Goal: Check status: Check status

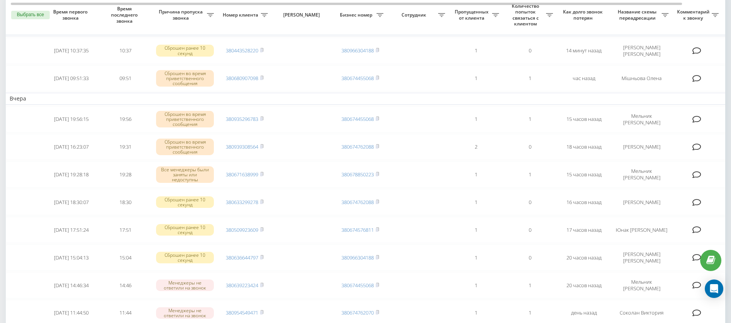
scroll to position [80, 0]
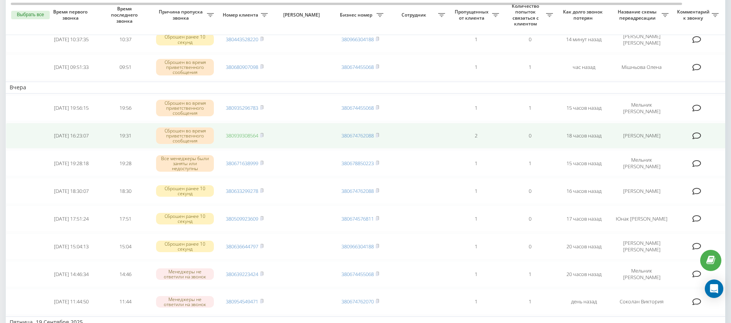
click at [238, 138] on link "380939308564" at bounding box center [242, 135] width 32 height 7
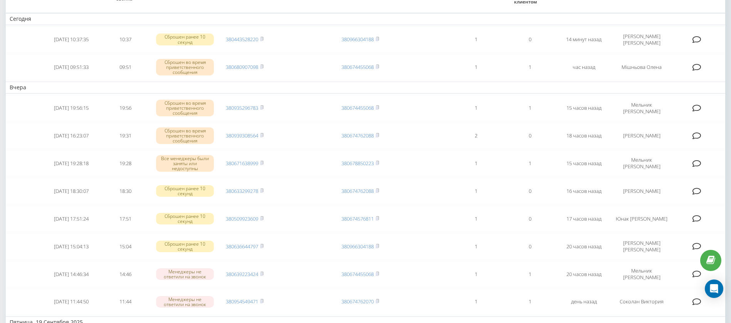
scroll to position [0, 0]
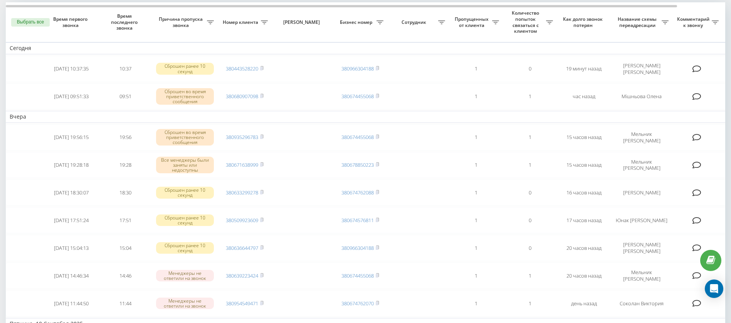
scroll to position [57, 0]
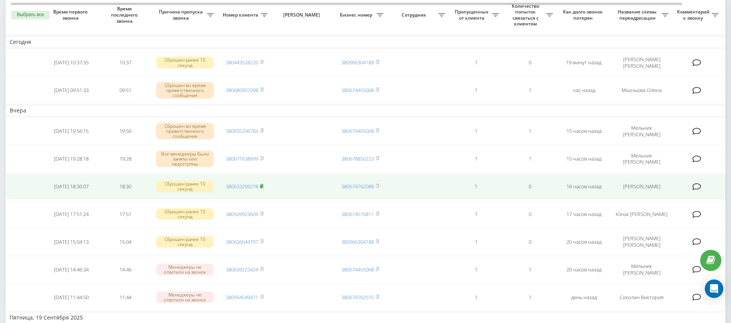
click at [262, 185] on rect at bounding box center [261, 186] width 2 height 3
click at [237, 186] on link "380633299278" at bounding box center [242, 186] width 32 height 7
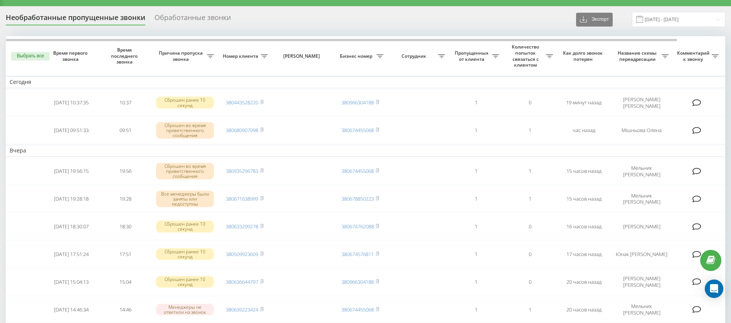
scroll to position [0, 0]
